Goal: Task Accomplishment & Management: Use online tool/utility

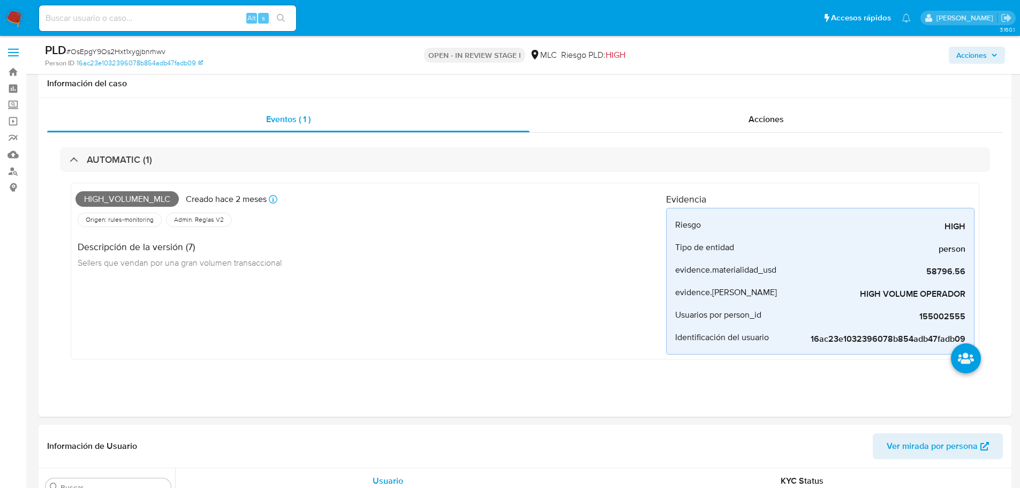
select select "10"
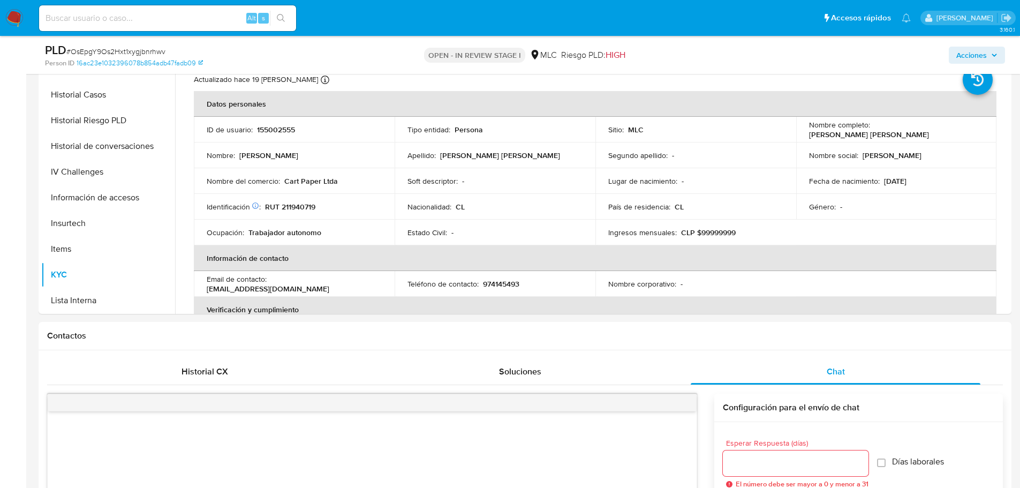
scroll to position [439, 0]
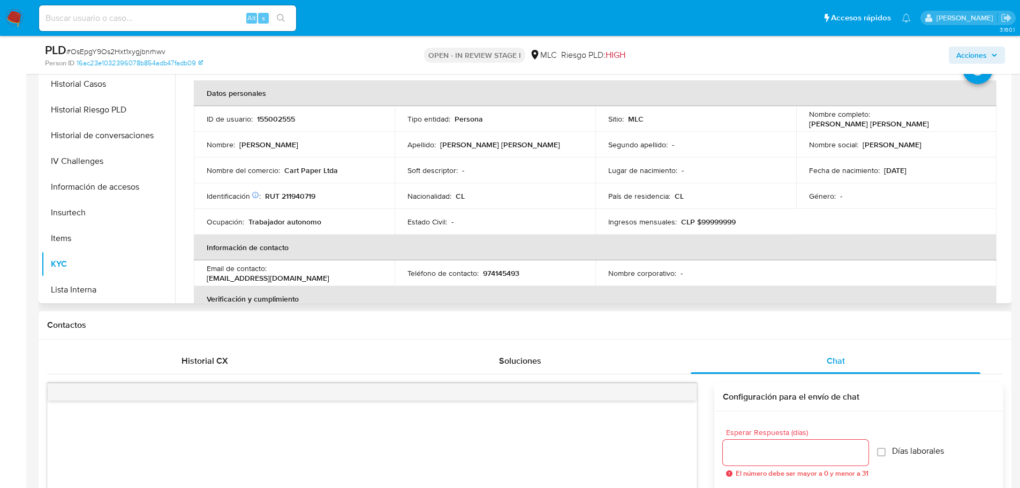
click at [294, 195] on p "RUT 211940719" at bounding box center [290, 196] width 50 height 10
copy p "211940719"
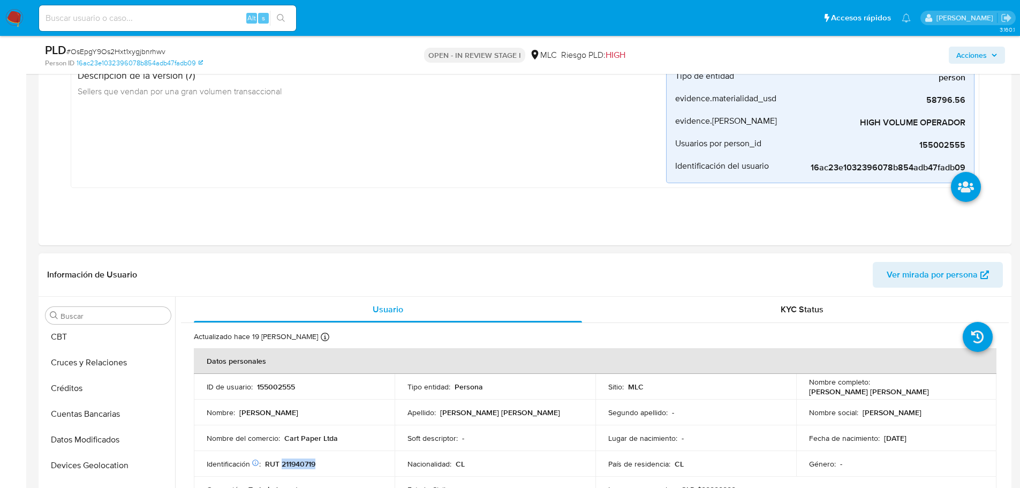
scroll to position [0, 0]
click at [101, 410] on button "Archivos adjuntos" at bounding box center [103, 418] width 125 height 26
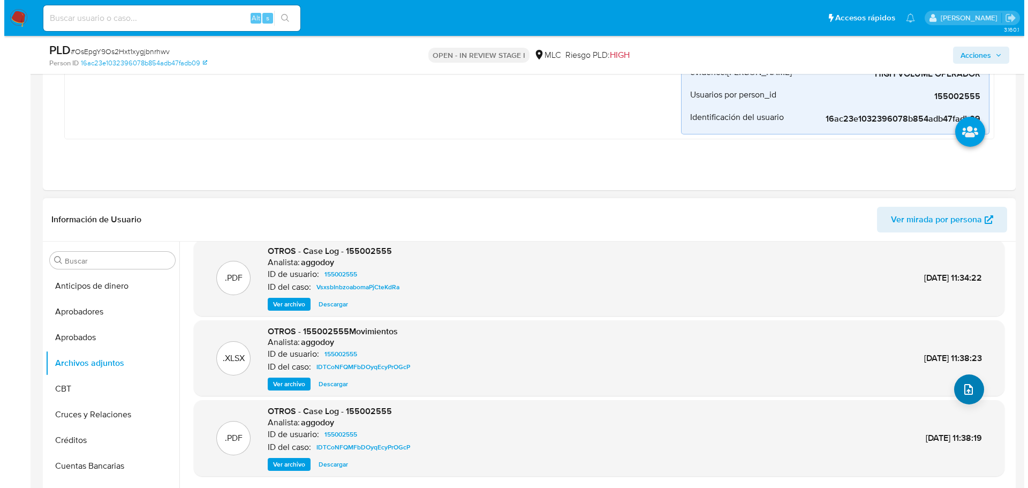
scroll to position [214, 0]
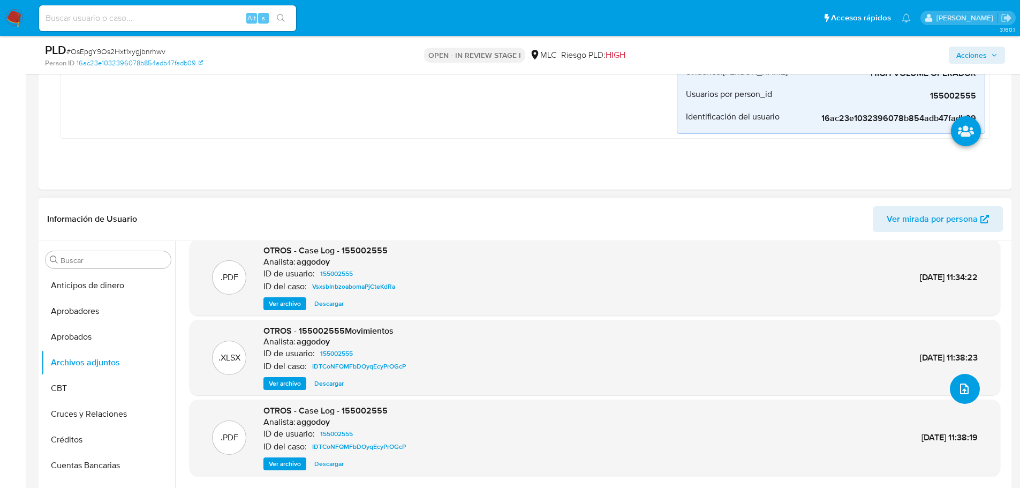
click at [958, 398] on button "upload-file" at bounding box center [965, 389] width 30 height 30
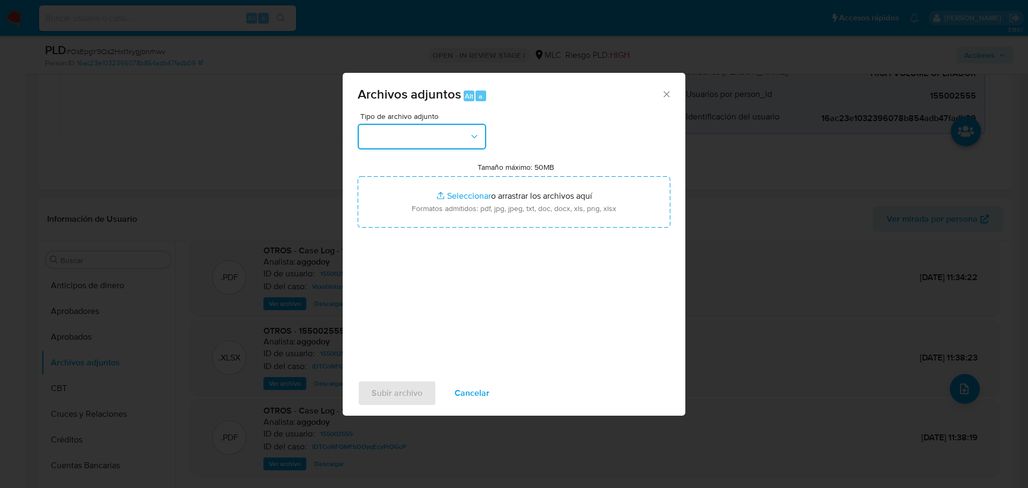
click at [442, 139] on button "button" at bounding box center [422, 137] width 128 height 26
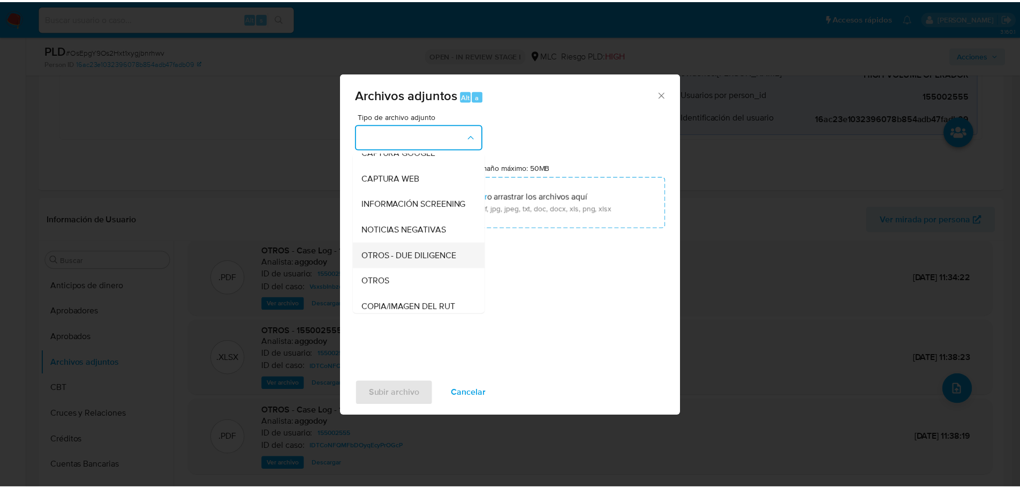
scroll to position [54, 0]
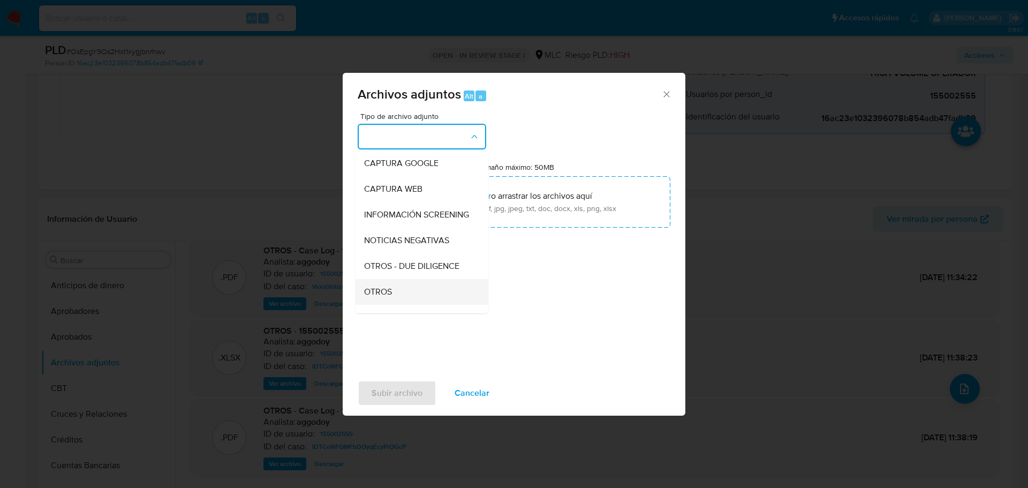
click at [399, 295] on div "OTROS" at bounding box center [418, 292] width 109 height 26
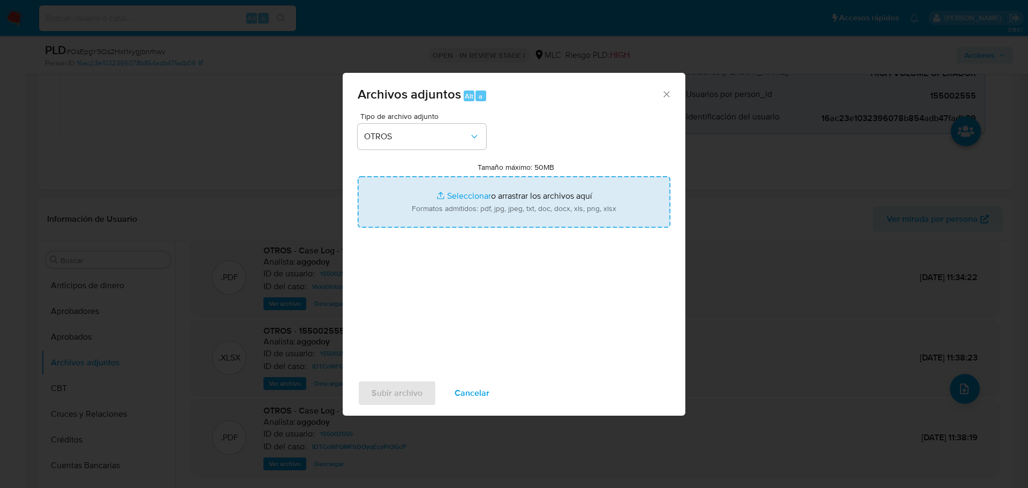
click at [473, 197] on input "Tamaño máximo: 50MB Seleccionar archivos" at bounding box center [514, 201] width 313 height 51
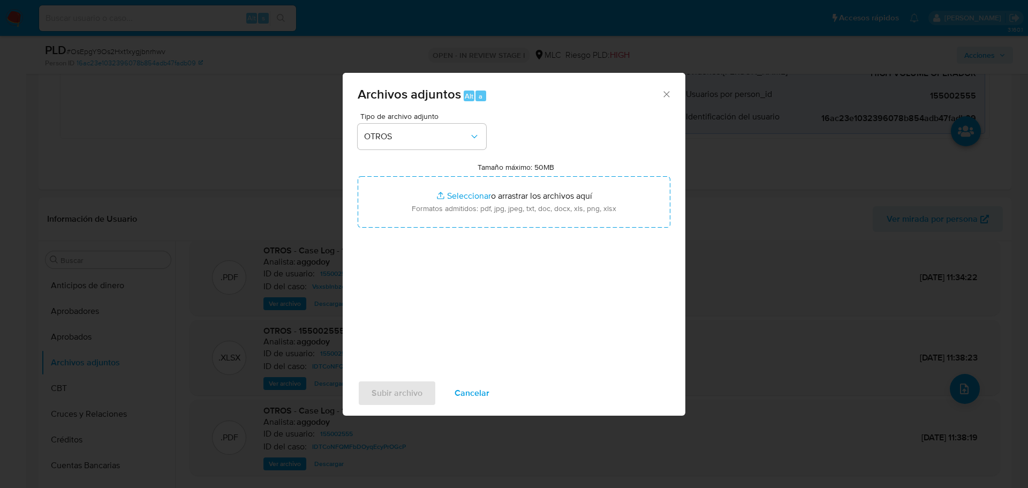
click at [670, 88] on div "Archivos adjuntos Alt a" at bounding box center [514, 93] width 343 height 40
click at [668, 91] on icon "Cerrar" at bounding box center [666, 94] width 11 height 11
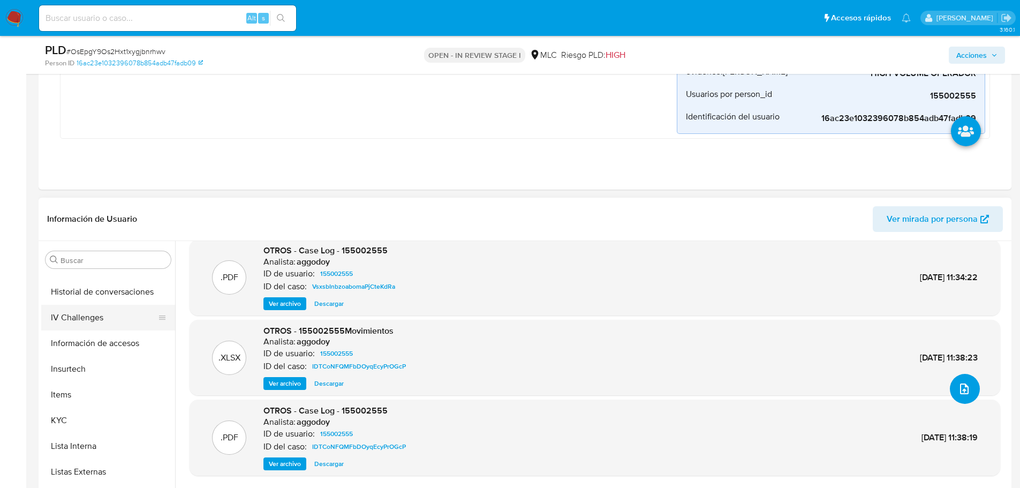
scroll to position [482, 0]
click at [97, 365] on button "KYC" at bounding box center [103, 369] width 125 height 26
